Goal: Book appointment/travel/reservation

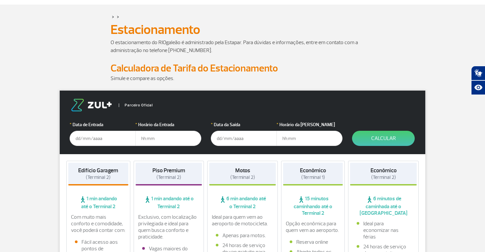
scroll to position [24, 0]
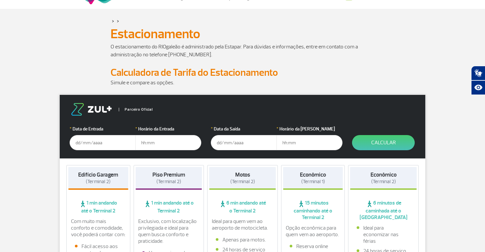
click at [83, 142] on input "text" at bounding box center [103, 142] width 66 height 15
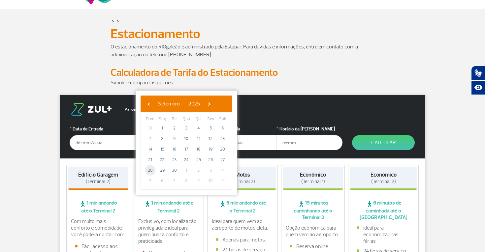
drag, startPoint x: 157, startPoint y: 171, endPoint x: 148, endPoint y: 169, distance: 9.2
click at [148, 169] on span "28" at bounding box center [150, 170] width 11 height 11
type input "[DATE]"
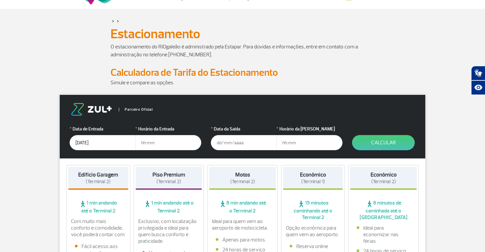
click at [151, 142] on input "text" at bounding box center [168, 142] width 66 height 15
type input "05:30"
click at [250, 143] on input "text" at bounding box center [244, 142] width 66 height 15
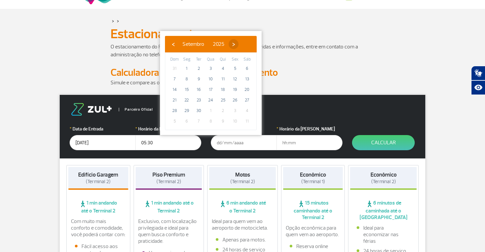
click at [238, 47] on span "›" at bounding box center [234, 44] width 10 height 10
click at [236, 67] on span "3" at bounding box center [235, 68] width 11 height 11
type input "[DATE]"
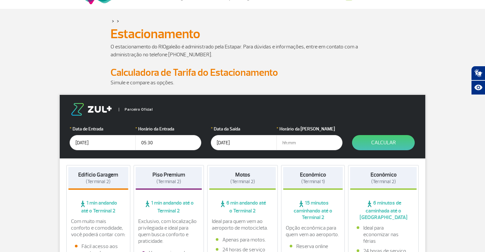
click at [301, 142] on input "text" at bounding box center [309, 142] width 66 height 15
type input "21:00"
click at [398, 138] on button "Calcular" at bounding box center [383, 142] width 63 height 15
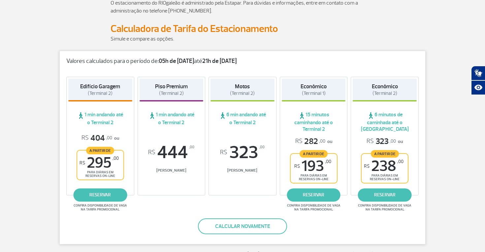
scroll to position [67, 0]
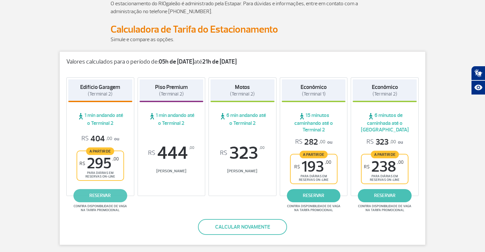
click at [110, 196] on link "reservar" at bounding box center [100, 195] width 54 height 13
